Goal: Information Seeking & Learning: Understand process/instructions

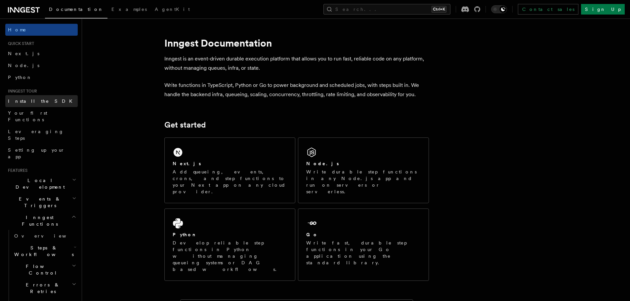
click at [22, 97] on link "Install the SDK" at bounding box center [41, 101] width 72 height 12
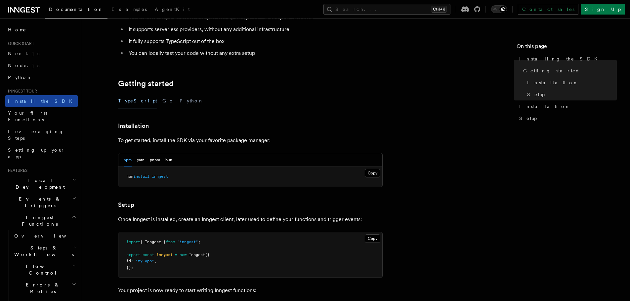
scroll to position [83, 0]
click at [27, 63] on link "Node.js" at bounding box center [41, 66] width 72 height 12
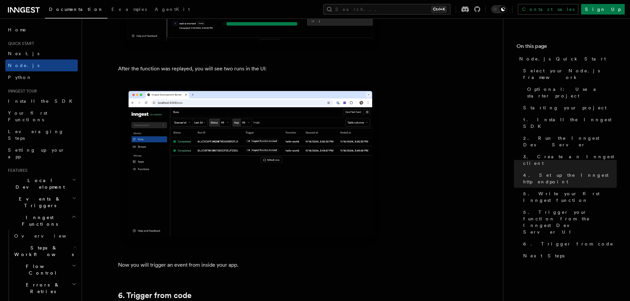
scroll to position [2976, 0]
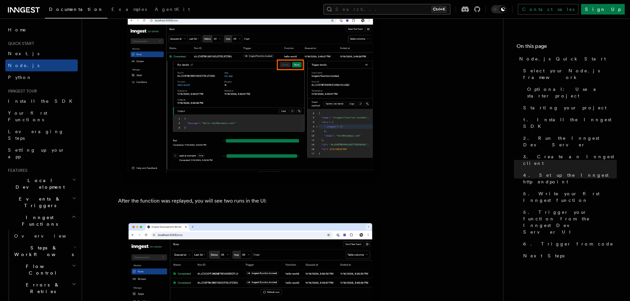
click at [404, 9] on button "Search... Ctrl+K" at bounding box center [386, 9] width 127 height 11
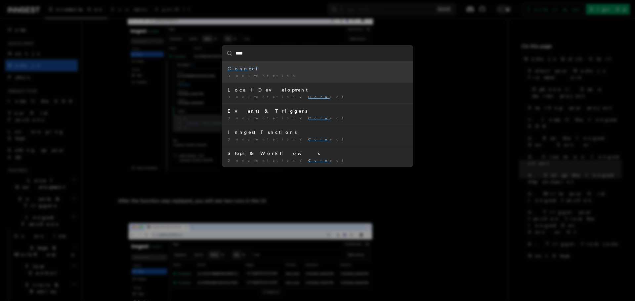
type input "*****"
click at [241, 66] on div "Conne ct" at bounding box center [317, 68] width 180 height 7
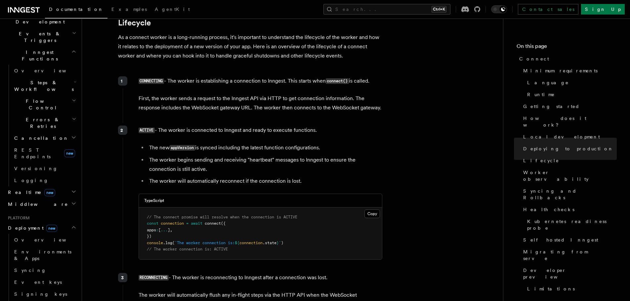
scroll to position [1587, 0]
